Goal: Transaction & Acquisition: Purchase product/service

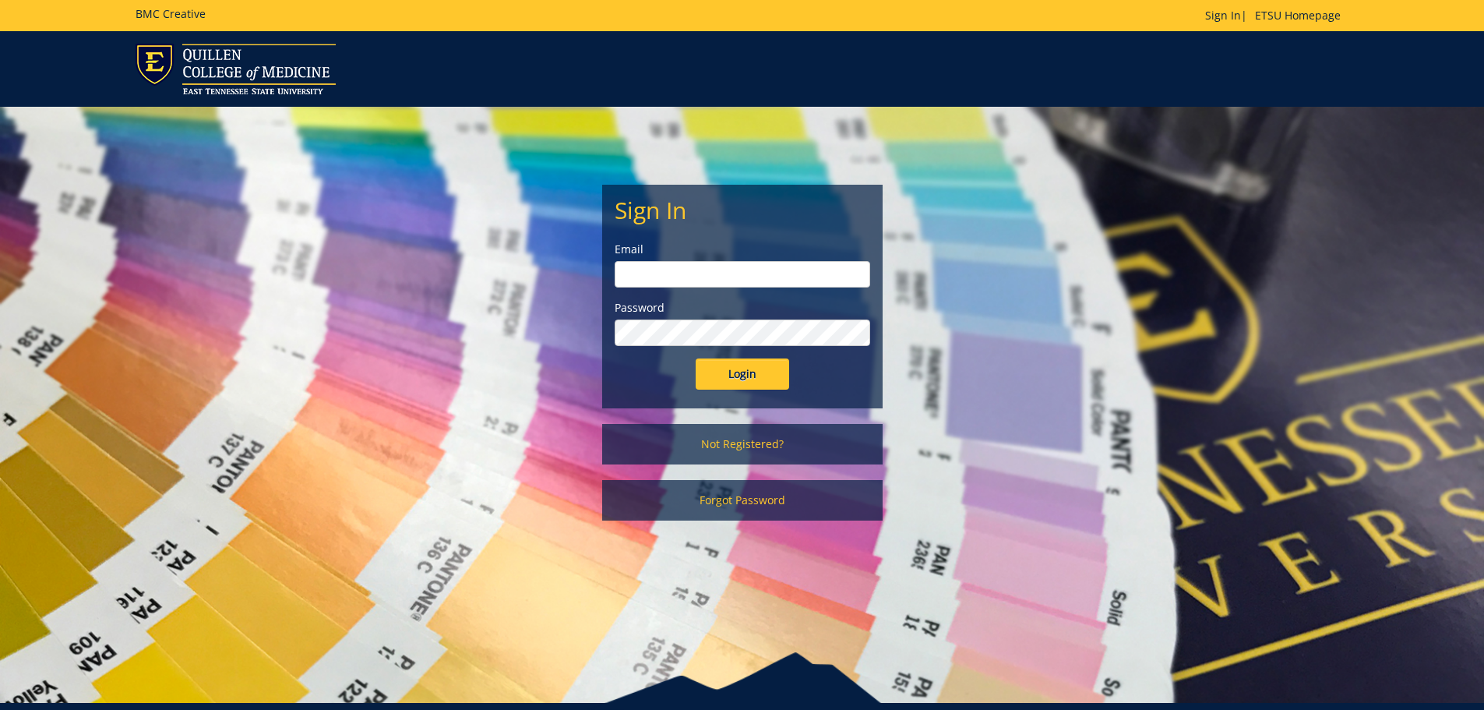
click at [700, 279] on input "email" at bounding box center [743, 274] width 256 height 26
type input "cooleyp@etsu.edu"
click at [696, 358] on input "Login" at bounding box center [743, 373] width 94 height 31
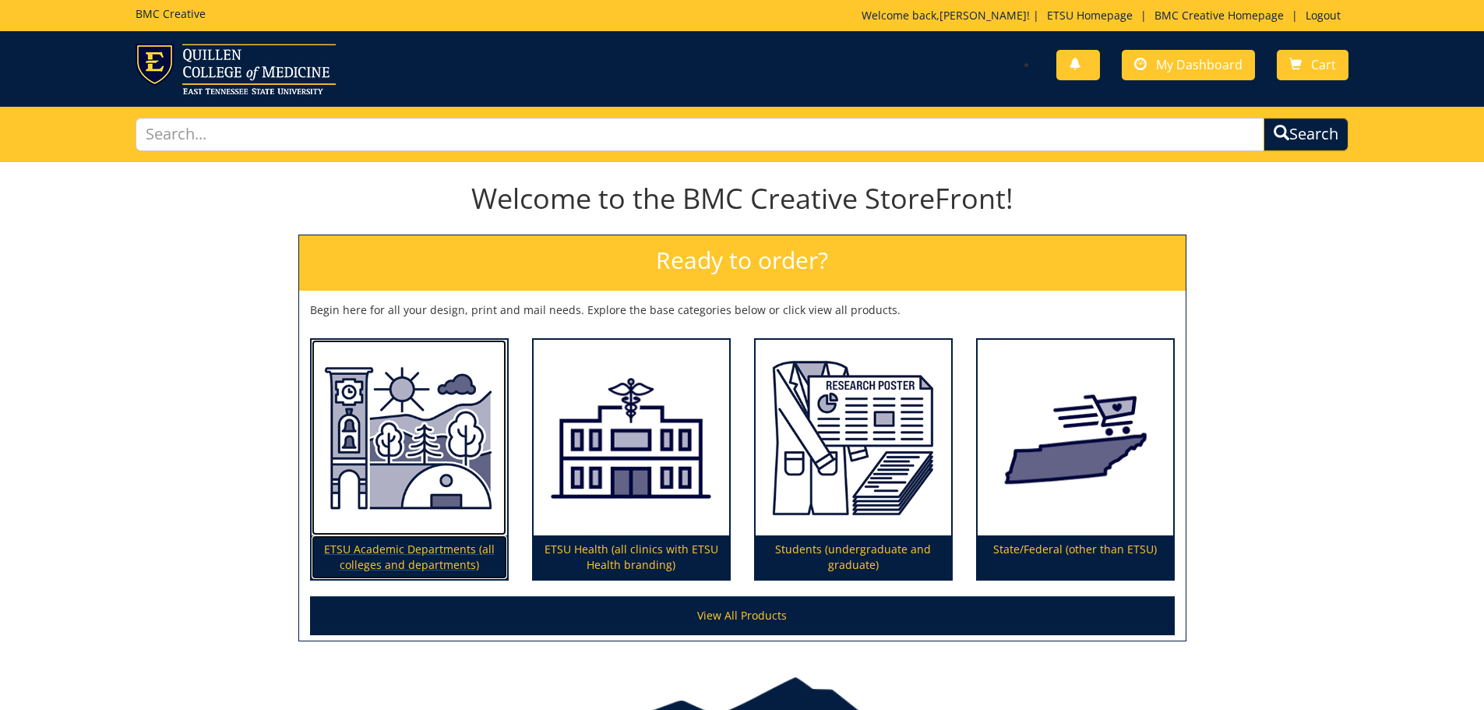
click at [417, 557] on p "ETSU Academic Departments (all colleges and departments)" at bounding box center [410, 557] width 196 height 44
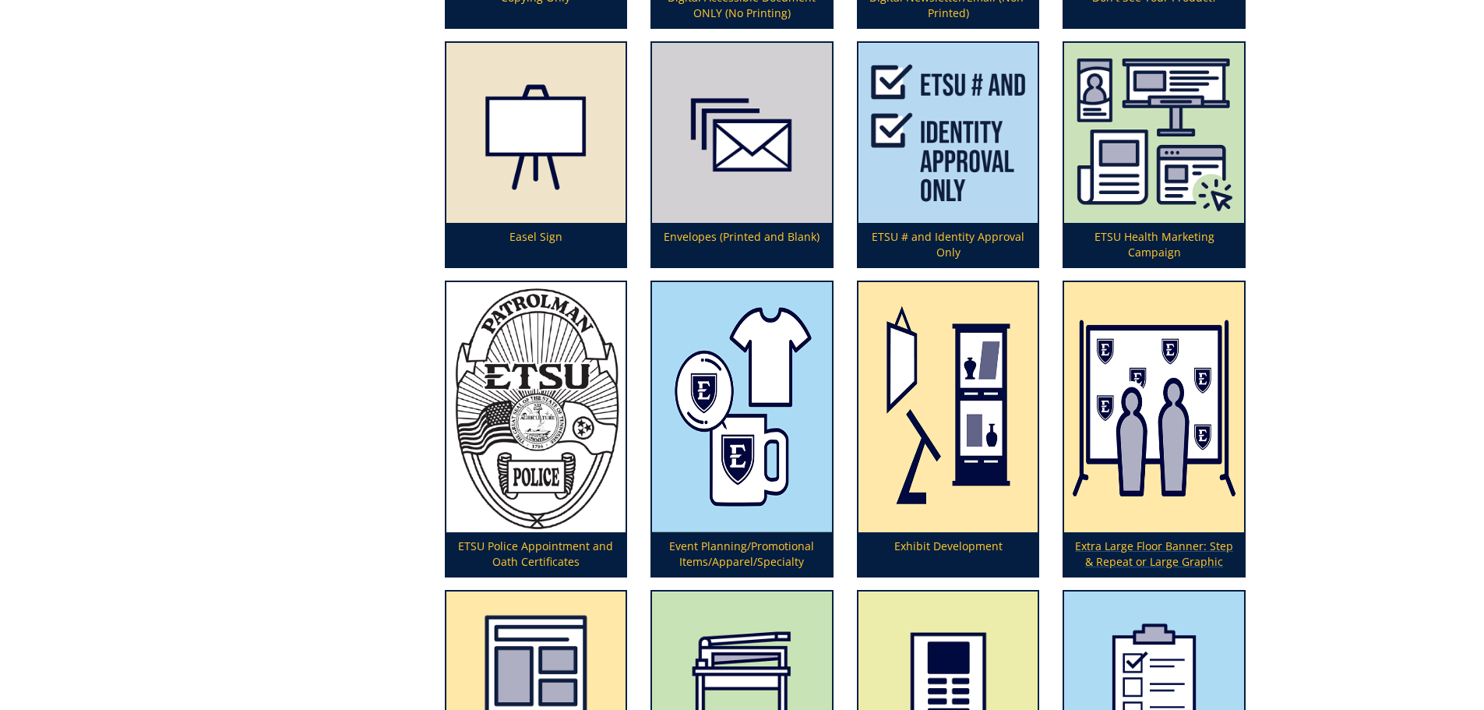
scroll to position [1792, 0]
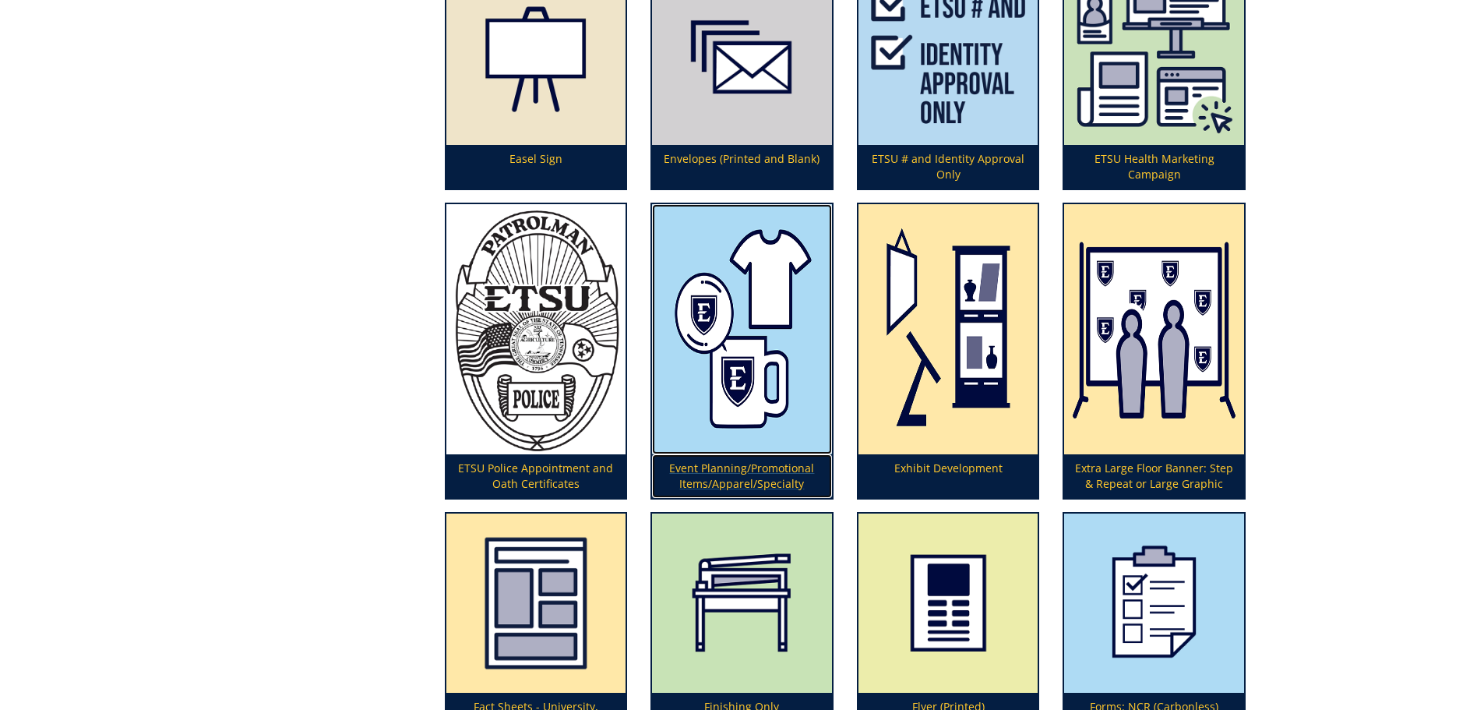
click at [725, 372] on img at bounding box center [742, 329] width 180 height 250
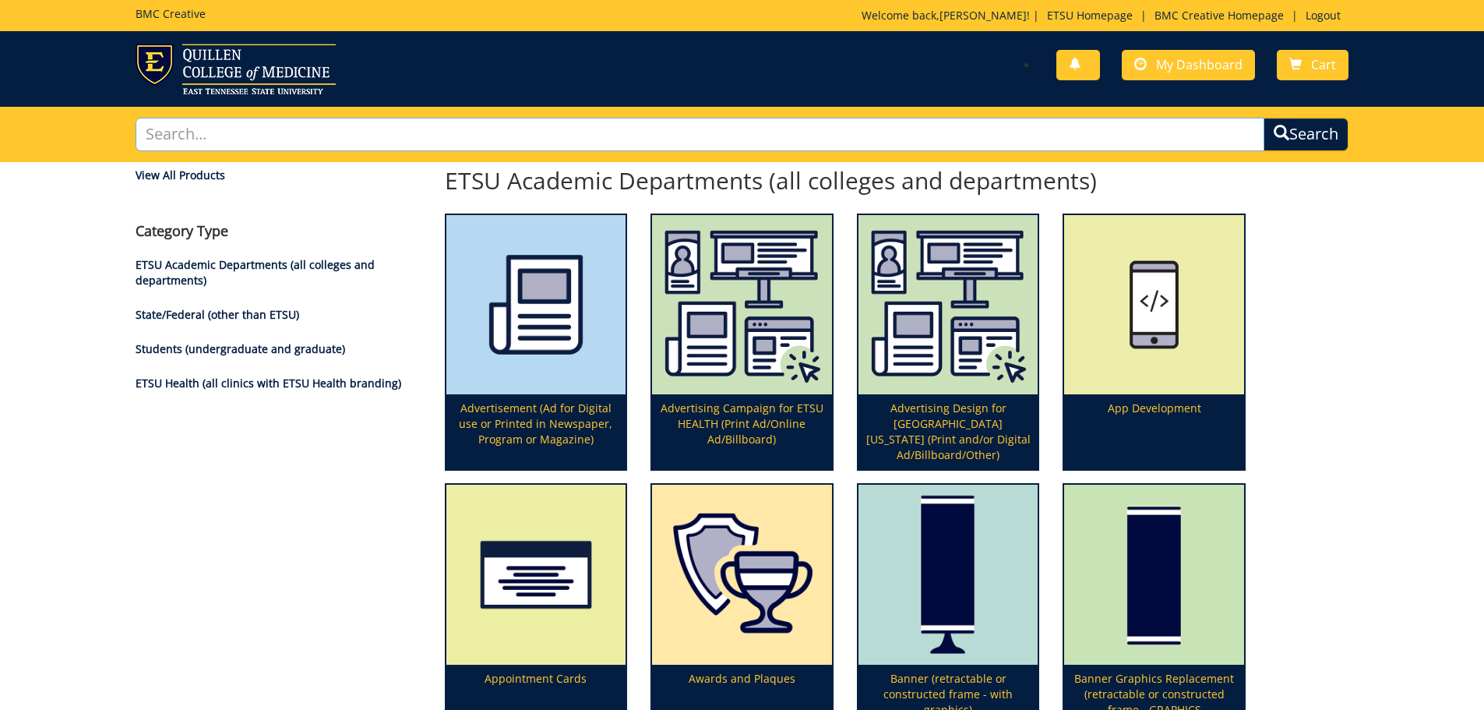
click at [344, 129] on input "text" at bounding box center [701, 135] width 1130 height 34
type input "digital signage"
click at [1264, 118] on button "Search" at bounding box center [1306, 135] width 85 height 34
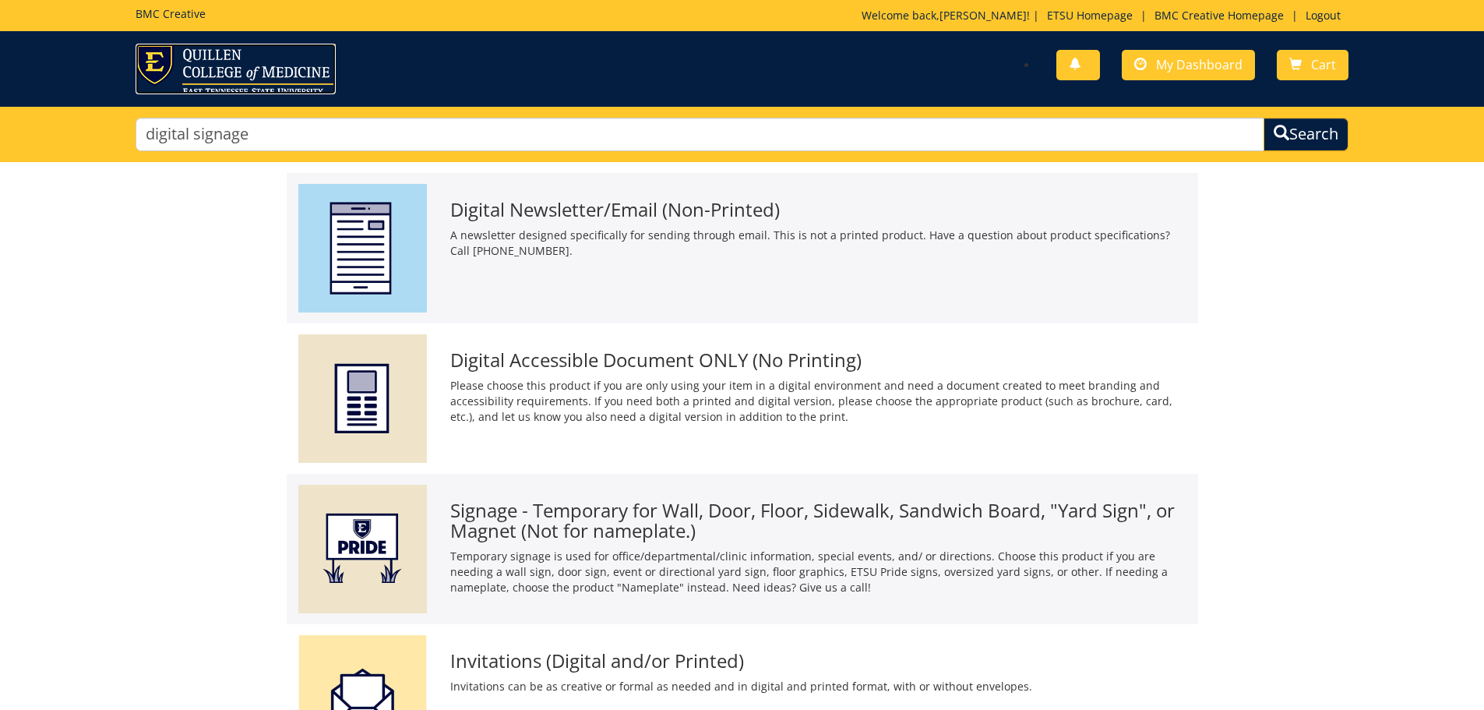
click at [150, 65] on img at bounding box center [236, 69] width 200 height 51
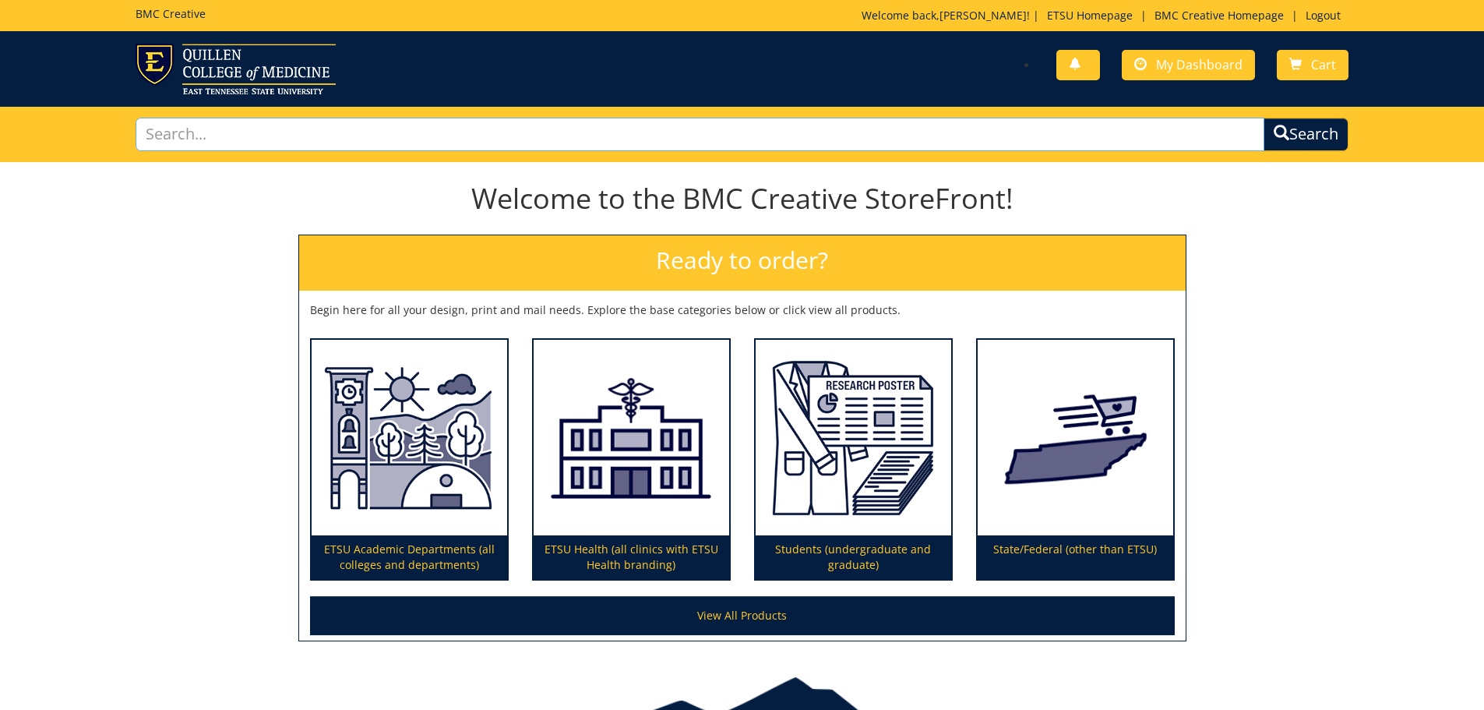
drag, startPoint x: 413, startPoint y: 138, endPoint x: 10, endPoint y: 122, distance: 403.2
click at [12, 122] on div "Search" at bounding box center [742, 134] width 1484 height 55
type input "display"
click at [1264, 118] on button "Search" at bounding box center [1306, 135] width 85 height 34
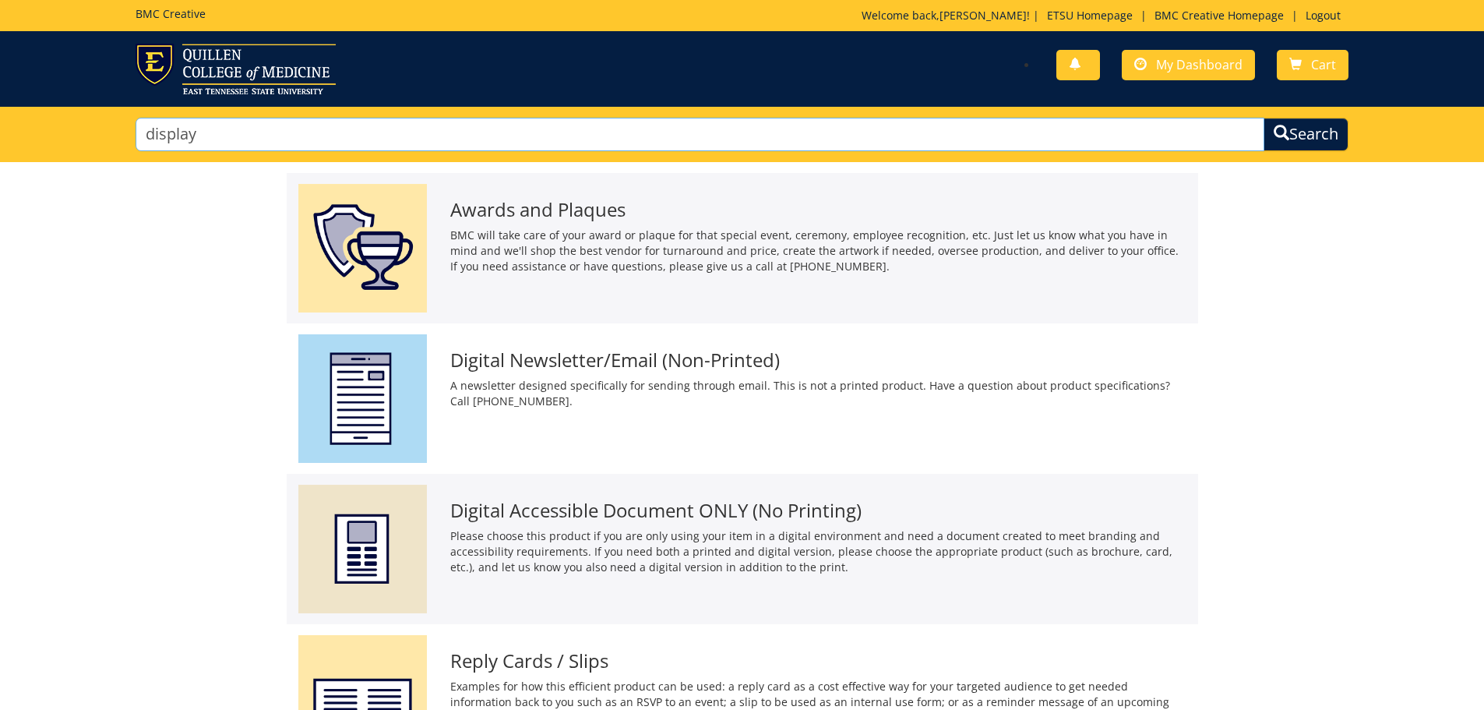
drag, startPoint x: 695, startPoint y: 139, endPoint x: 0, endPoint y: 210, distance: 698.7
click at [0, 208] on body "BMC Creative Welcome back, Patrick ! | ETSU Homepage | BMC Creative Homepage | …" at bounding box center [742, 688] width 1484 height 1376
type input "tabletop"
click at [1264, 118] on button "Search" at bounding box center [1306, 135] width 85 height 34
